Goal: Information Seeking & Learning: Learn about a topic

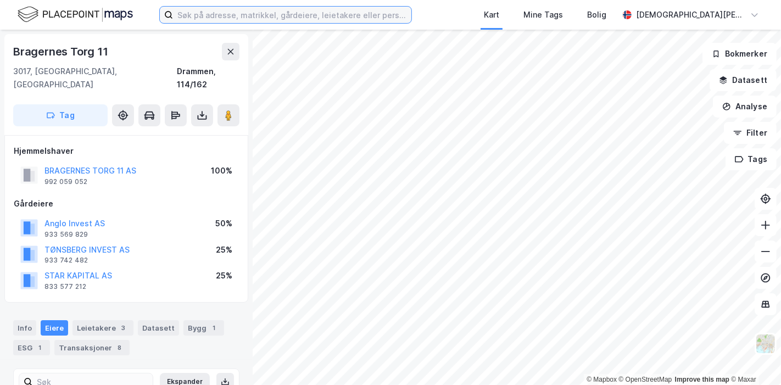
click at [260, 18] on input at bounding box center [292, 15] width 238 height 16
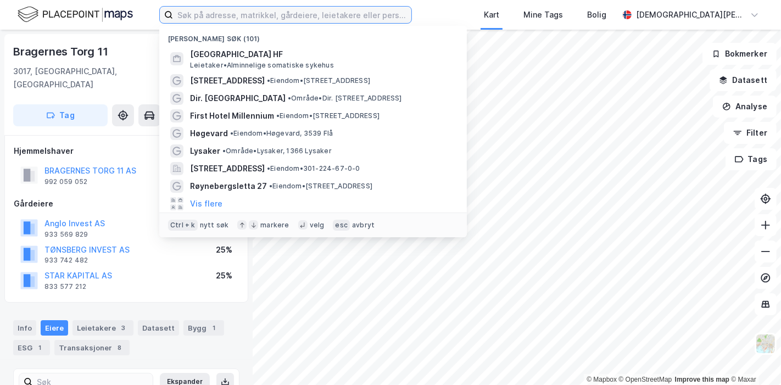
paste input "[STREET_ADDRESS]"
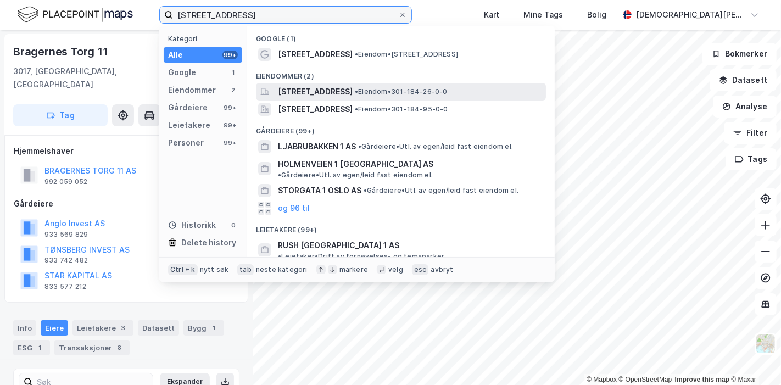
type input "[STREET_ADDRESS]"
click at [331, 96] on span "[STREET_ADDRESS]" at bounding box center [315, 91] width 75 height 13
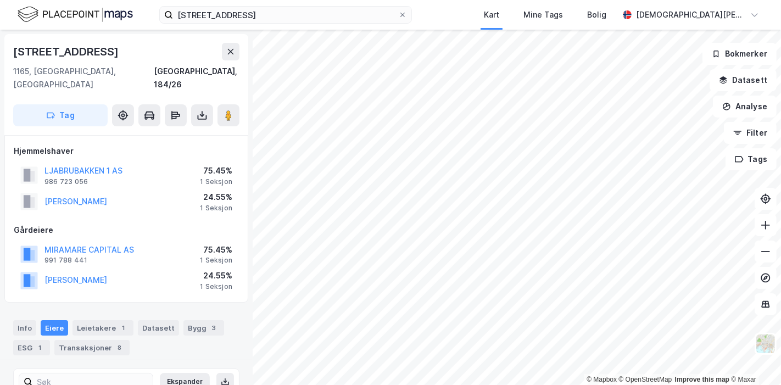
scroll to position [61, 0]
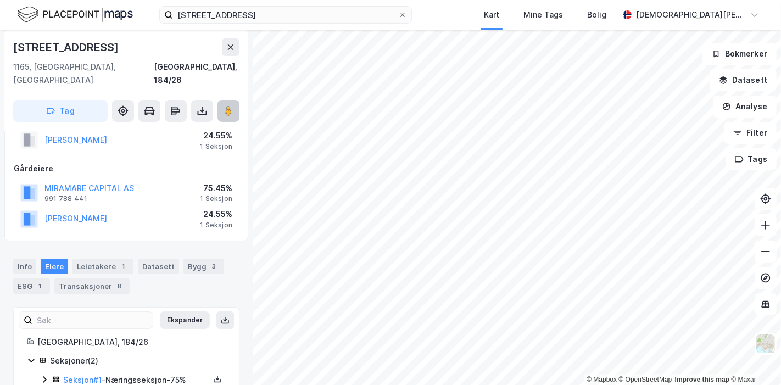
click at [221, 100] on button at bounding box center [228, 111] width 22 height 22
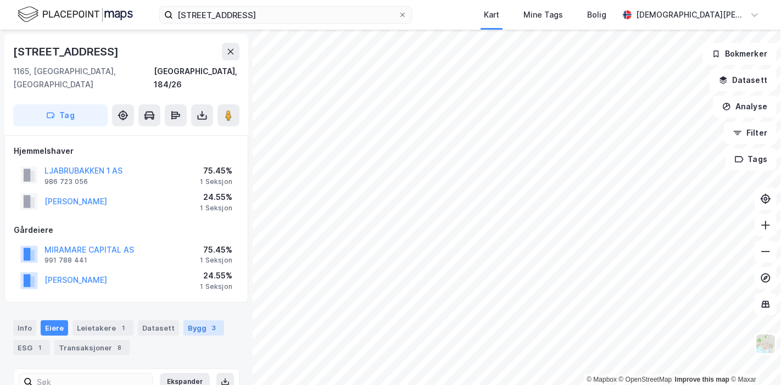
scroll to position [97, 0]
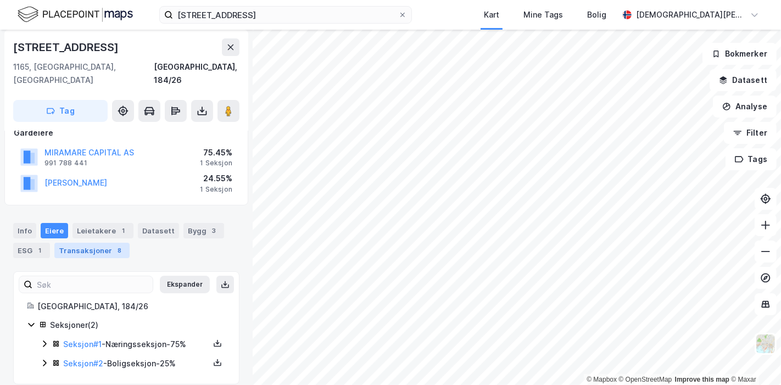
click at [97, 243] on div "Transaksjoner 8" at bounding box center [91, 250] width 75 height 15
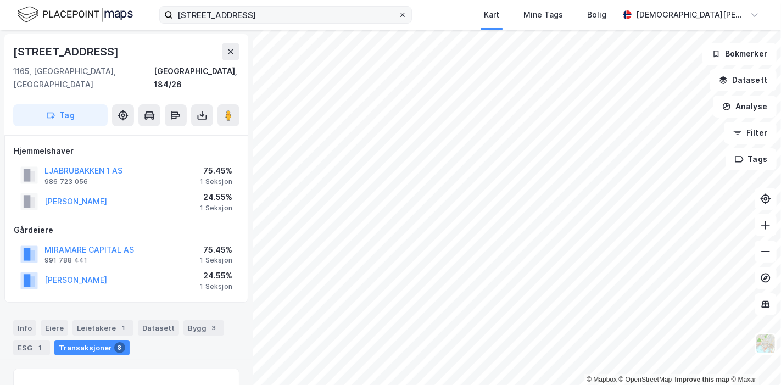
click at [407, 18] on span at bounding box center [402, 14] width 9 height 9
click at [398, 18] on input "[STREET_ADDRESS]" at bounding box center [285, 15] width 225 height 16
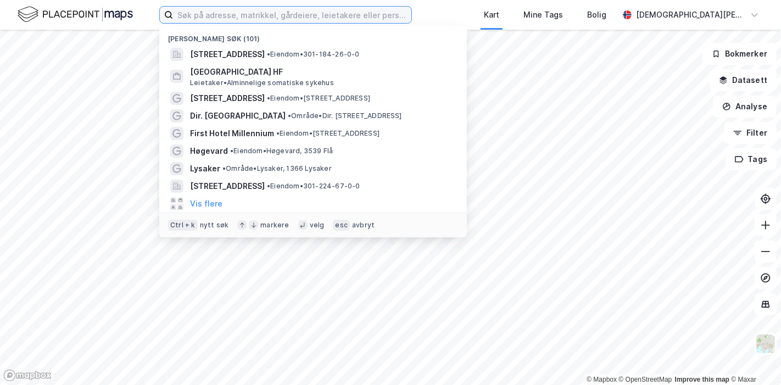
click at [395, 15] on input at bounding box center [292, 15] width 238 height 16
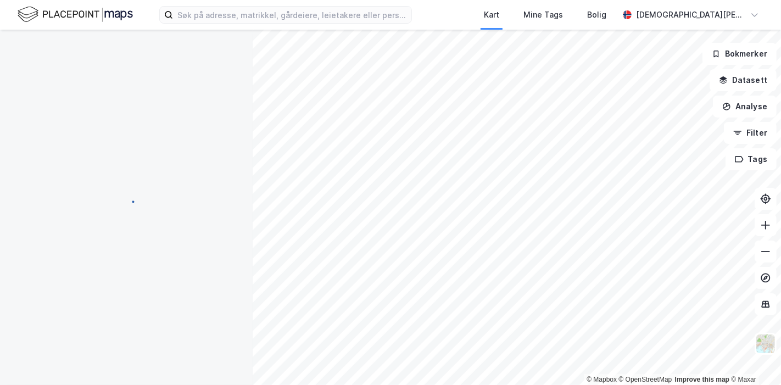
scroll to position [31, 0]
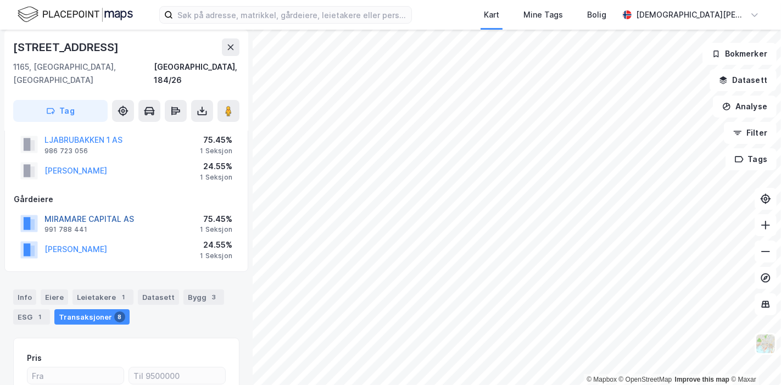
click at [0, 0] on button "MIRAMARE CAPITAL AS" at bounding box center [0, 0] width 0 height 0
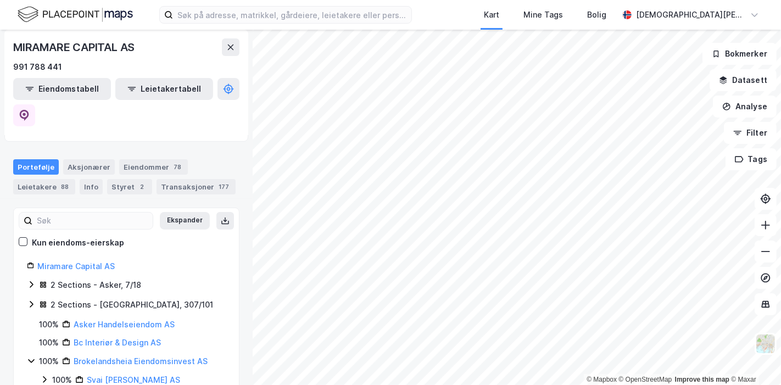
scroll to position [114, 0]
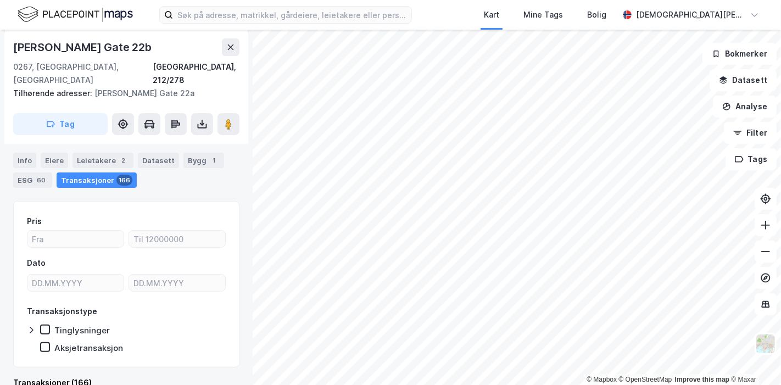
scroll to position [239, 0]
click at [232, 47] on icon at bounding box center [230, 47] width 9 height 9
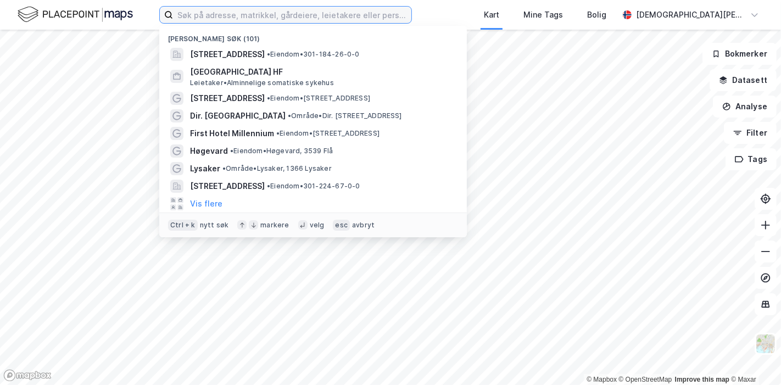
click at [224, 12] on input at bounding box center [292, 15] width 238 height 16
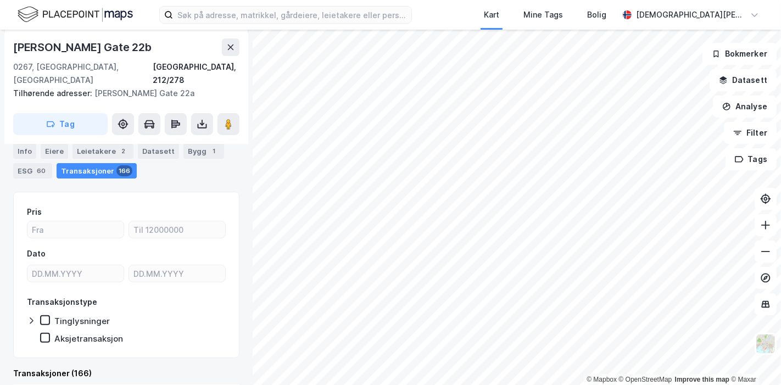
scroll to position [211, 0]
click at [57, 144] on div "Eiere" at bounding box center [54, 151] width 27 height 15
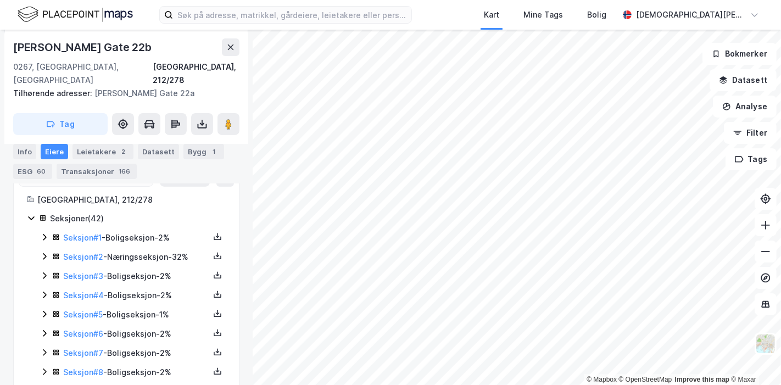
scroll to position [240, 0]
click at [42, 251] on icon at bounding box center [44, 255] width 9 height 9
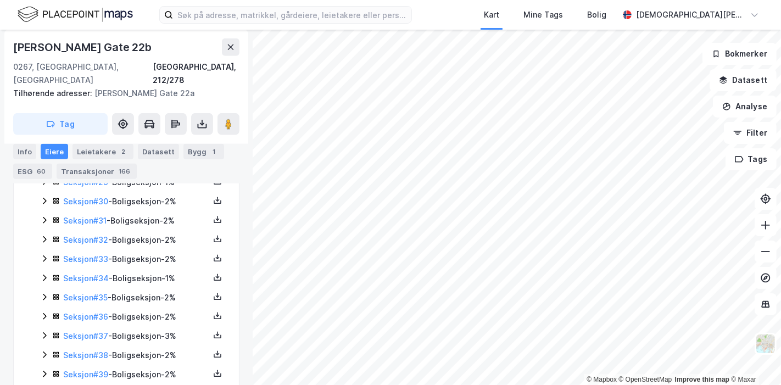
scroll to position [952, 0]
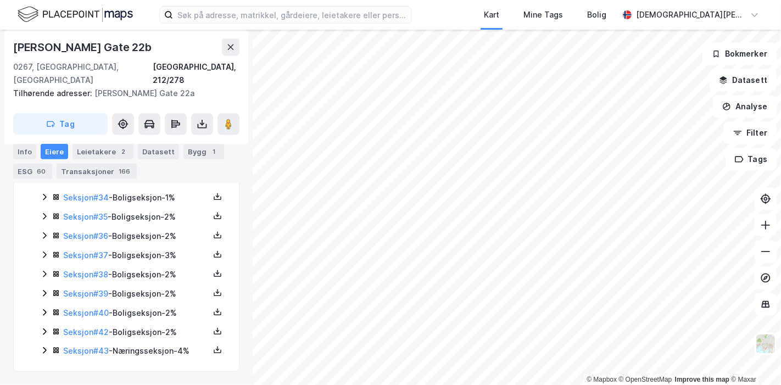
click at [44, 354] on icon at bounding box center [44, 350] width 9 height 9
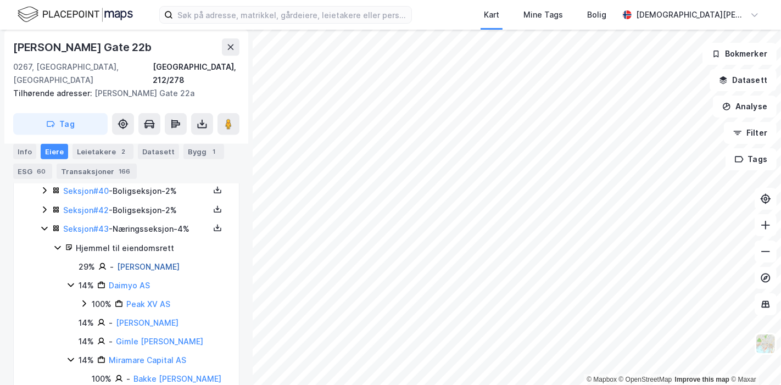
scroll to position [1120, 0]
